Goal: Check status: Check status

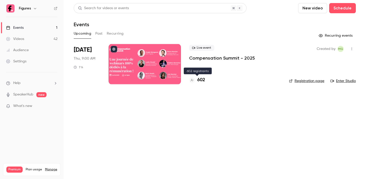
click at [199, 79] on h4 "602" at bounding box center [201, 80] width 8 height 7
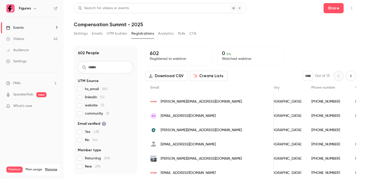
click at [350, 78] on button "Next page" at bounding box center [351, 76] width 10 height 10
type input "*"
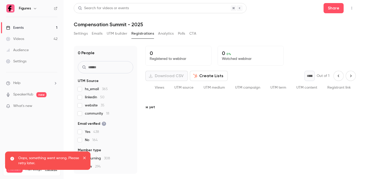
scroll to position [0, 116]
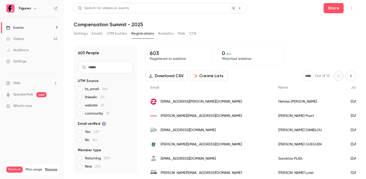
click at [352, 76] on icon "Next page" at bounding box center [351, 76] width 6 height 4
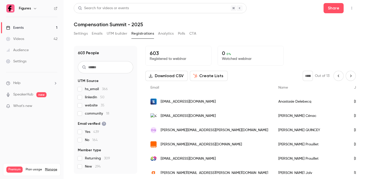
type input "*"
